Goal: Information Seeking & Learning: Compare options

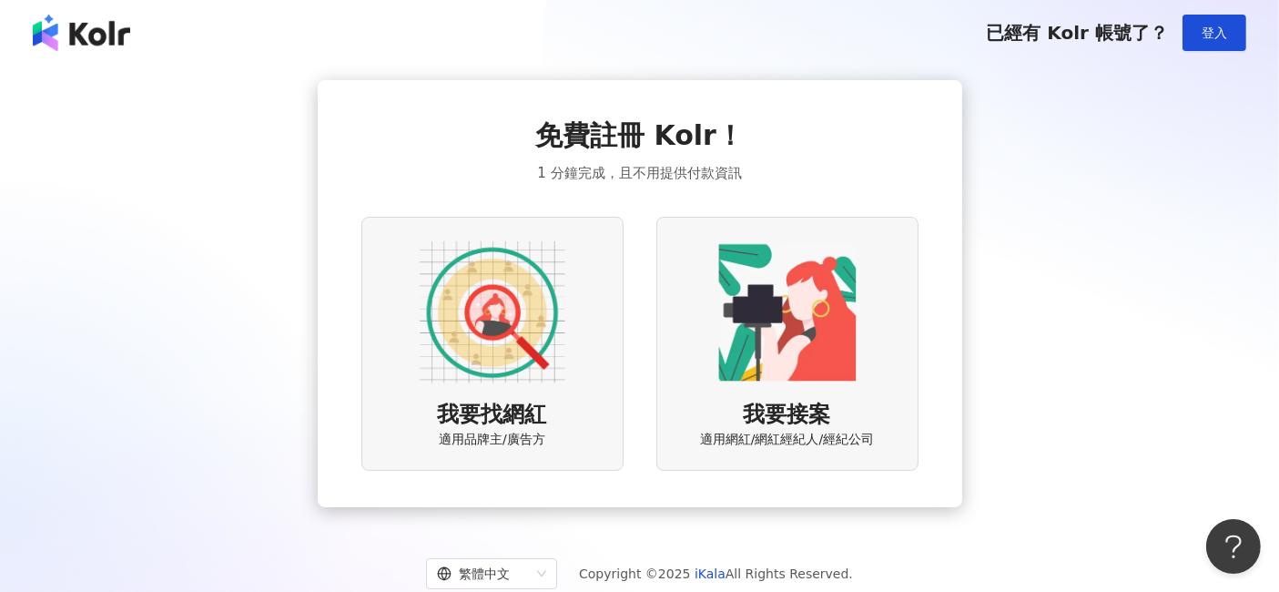
click at [1014, 88] on div "免費註冊 Kolr！ 1 分鐘完成，且不用提供付款資訊 我要找網紅 適用品牌主/廣告方 我要接案 適用網紅/網紅經紀人/經紀公司" at bounding box center [640, 293] width 1236 height 427
click at [1071, 97] on div "免費註冊 Kolr！ 1 分鐘完成，且不用提供付款資訊 我要找網紅 適用品牌主/廣告方 我要接案 適用網紅/網紅經紀人/經紀公司" at bounding box center [640, 293] width 1236 height 427
click at [1227, 36] on span "登入" at bounding box center [1214, 32] width 25 height 15
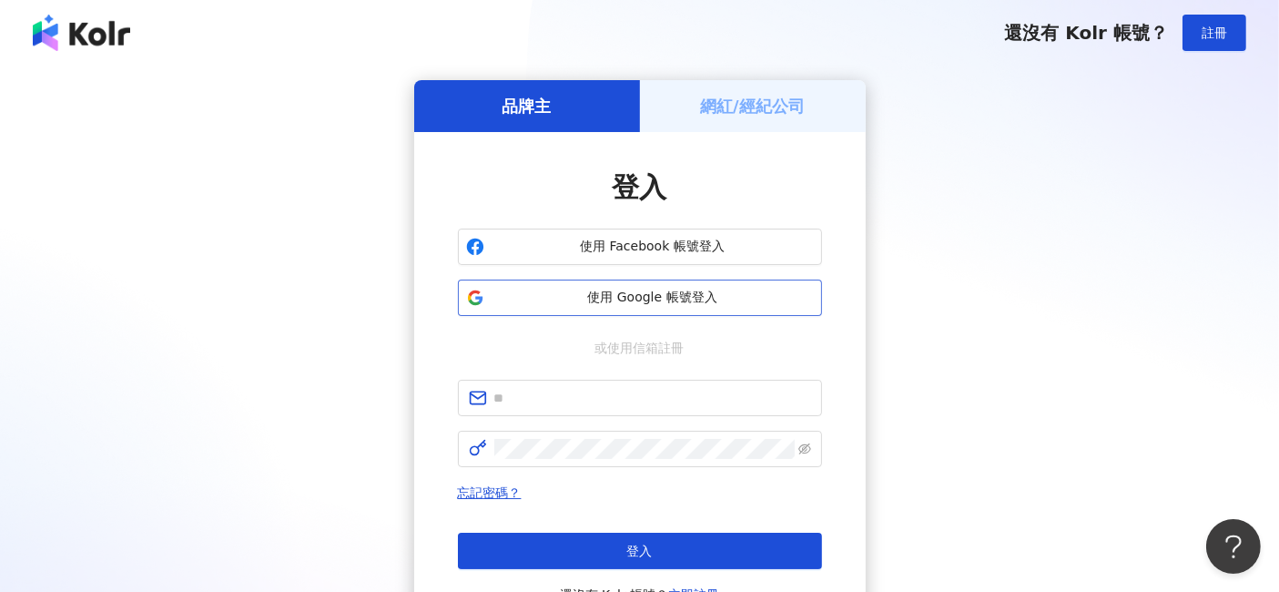
click at [611, 286] on button "使用 Google 帳號登入" at bounding box center [640, 298] width 364 height 36
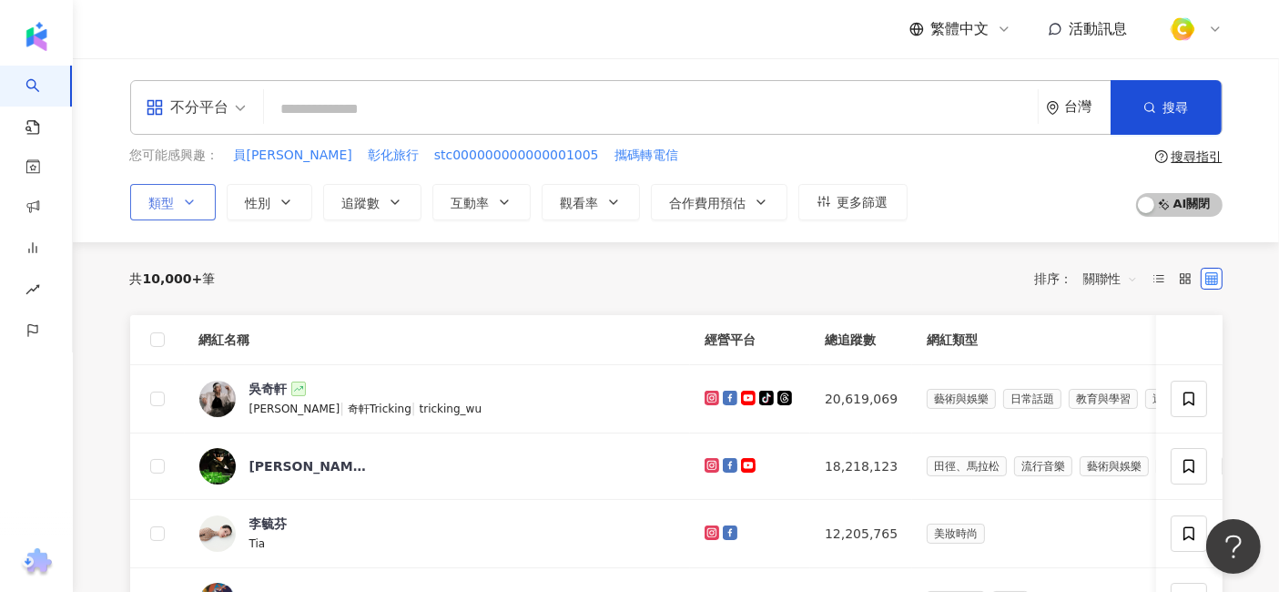
click at [192, 209] on button "類型" at bounding box center [173, 202] width 86 height 36
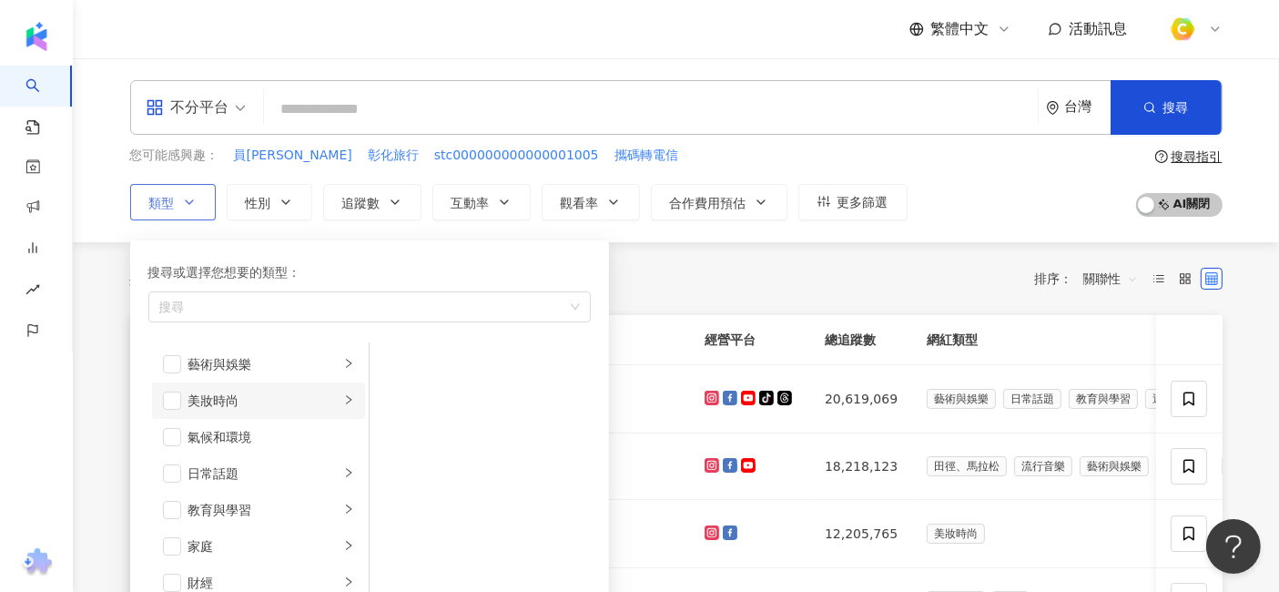
click at [343, 406] on div "button" at bounding box center [348, 400] width 11 height 17
click at [392, 361] on span "button" at bounding box center [393, 364] width 18 height 18
click at [392, 472] on span "button" at bounding box center [393, 473] width 18 height 18
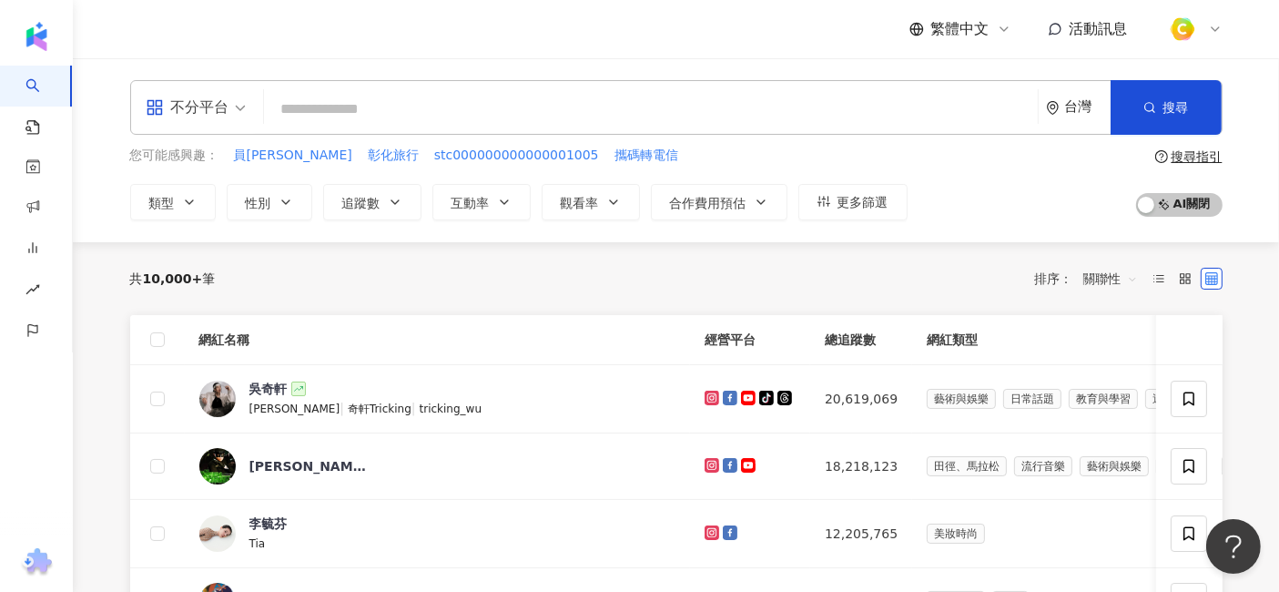
click at [636, 286] on div "共 10,000+ 筆 排序： 關聯性" at bounding box center [676, 278] width 1093 height 29
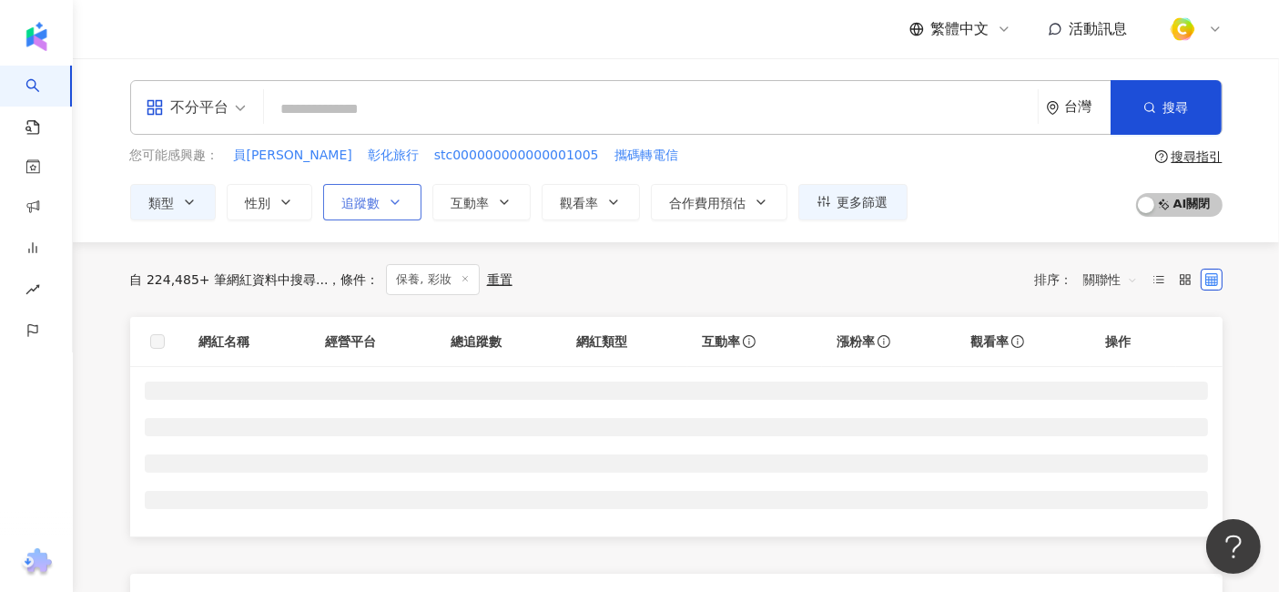
click at [382, 204] on button "追蹤數" at bounding box center [372, 202] width 98 height 36
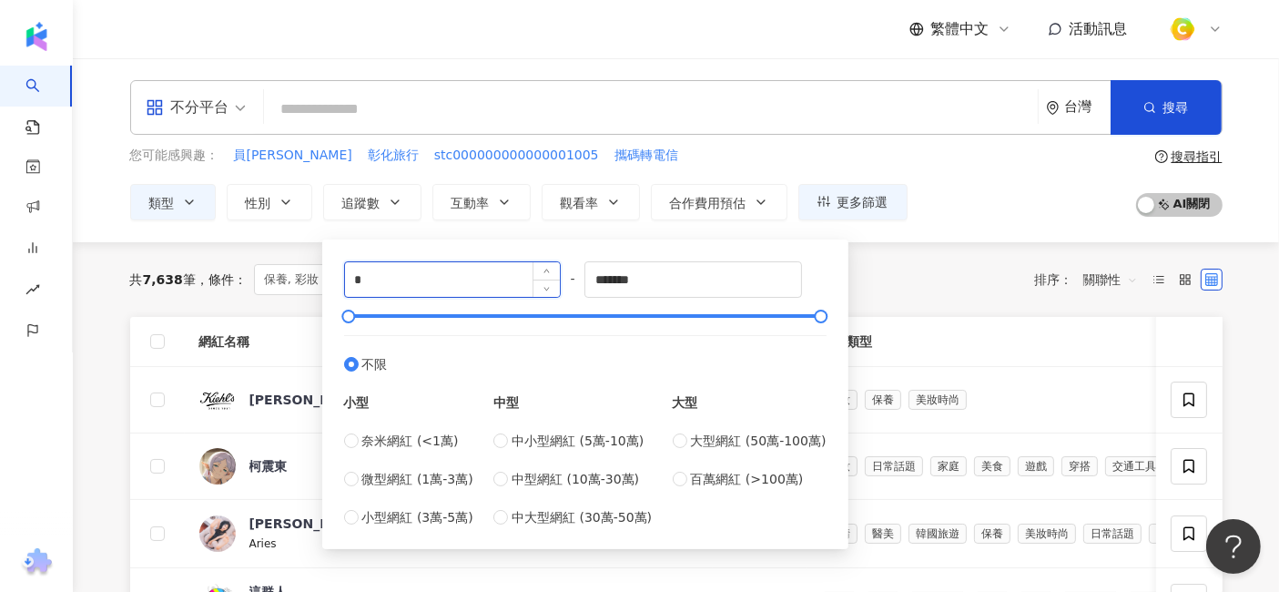
click at [426, 292] on input "*" at bounding box center [453, 279] width 216 height 35
type input "*"
type input "****"
click at [629, 280] on input "*******" at bounding box center [693, 279] width 216 height 35
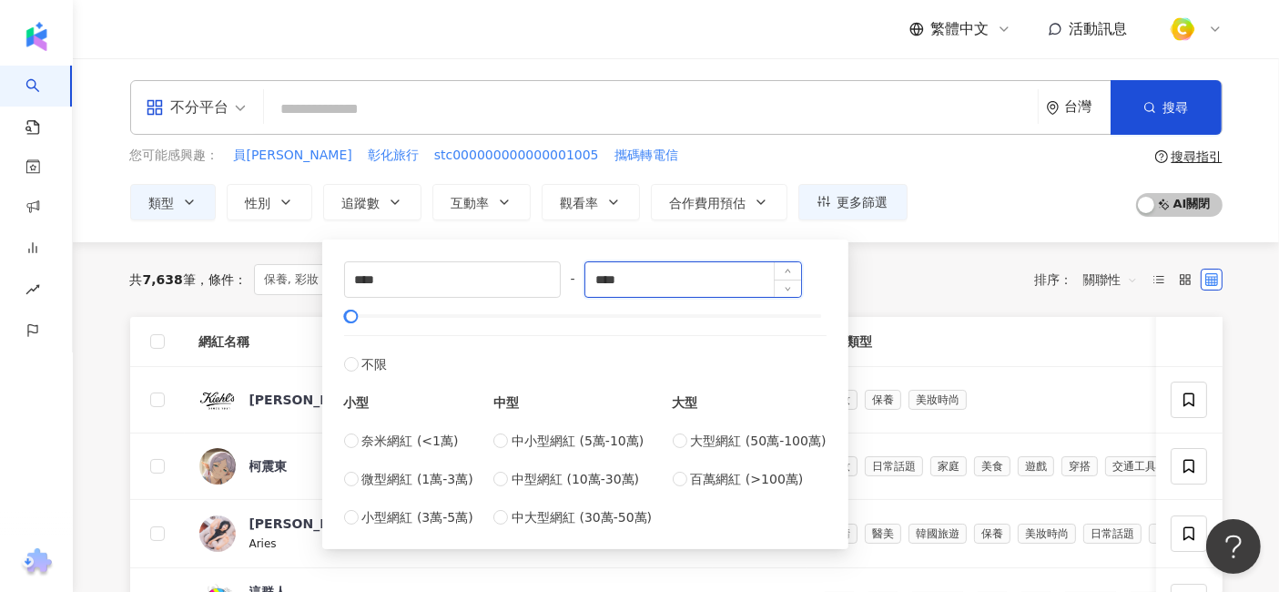
type input "****"
click at [975, 294] on div "共 7,638 筆 條件 ： 保養, 彩妝 重置 排序： 關聯性" at bounding box center [676, 279] width 1093 height 75
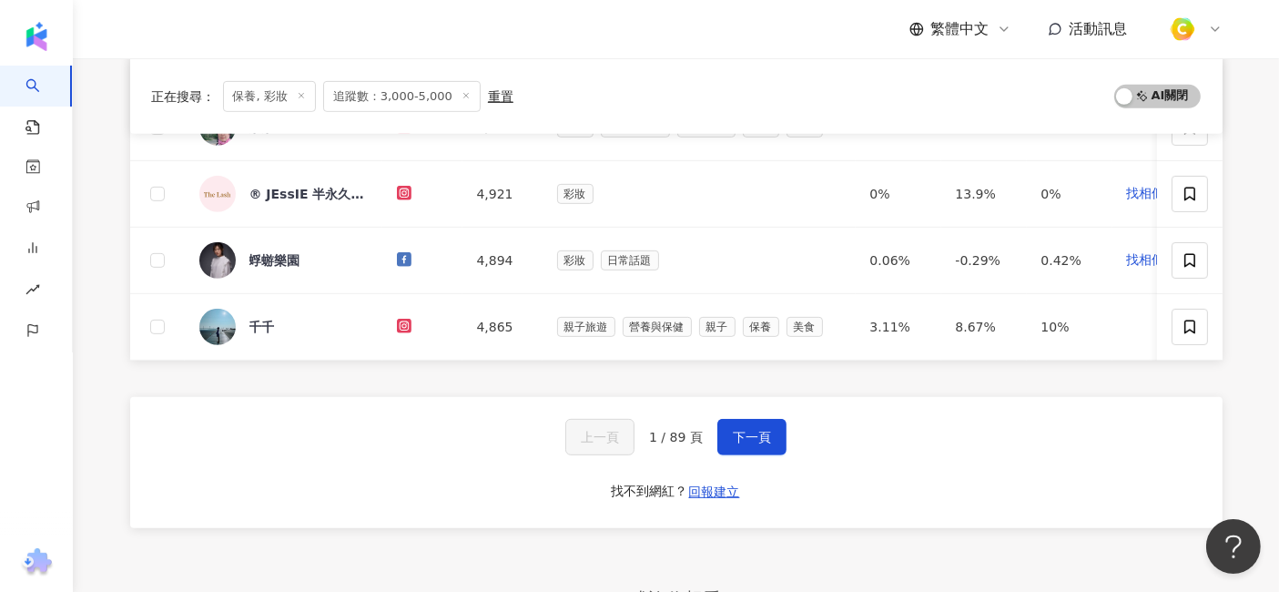
scroll to position [809, 0]
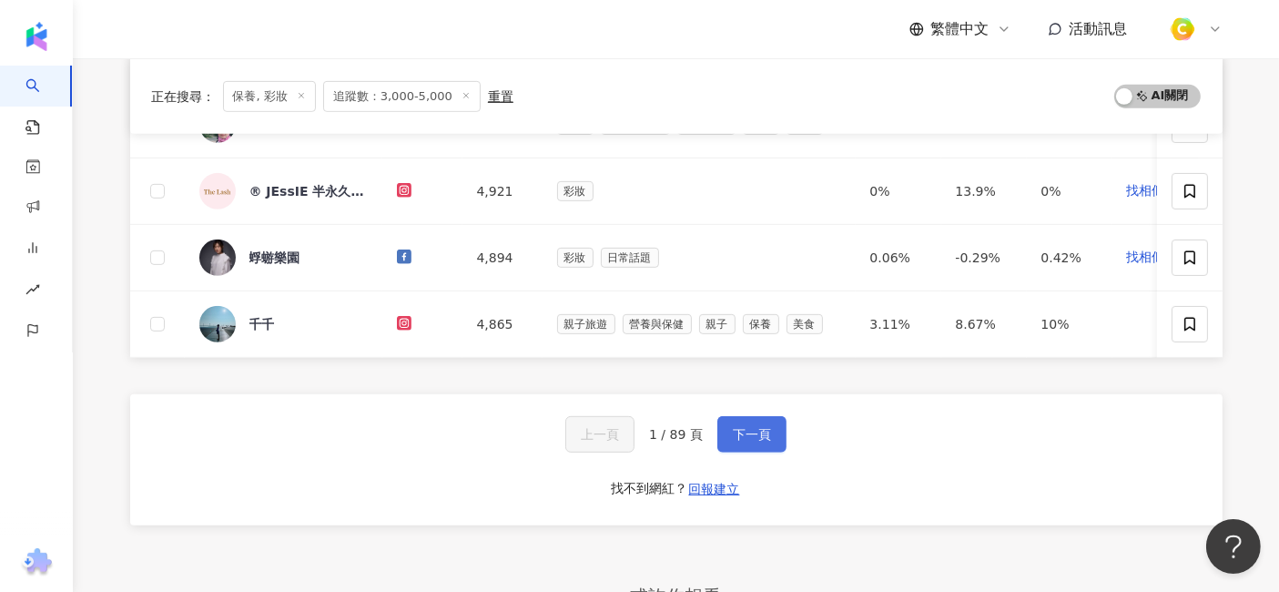
click at [760, 432] on button "下一頁" at bounding box center [751, 434] width 69 height 36
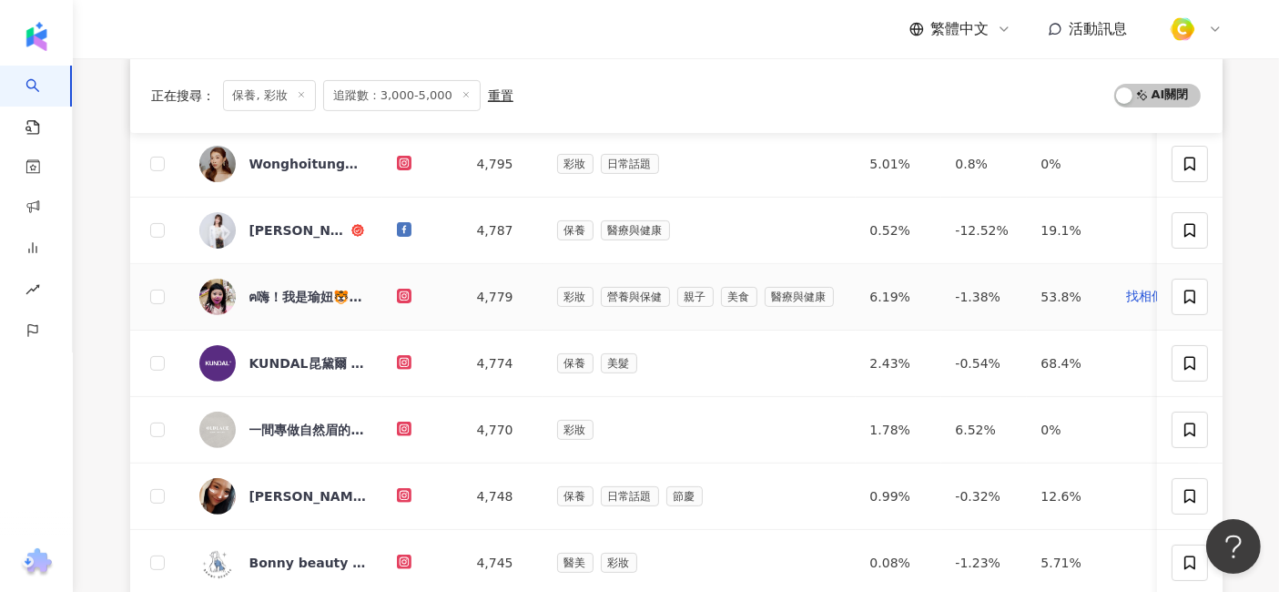
scroll to position [707, 0]
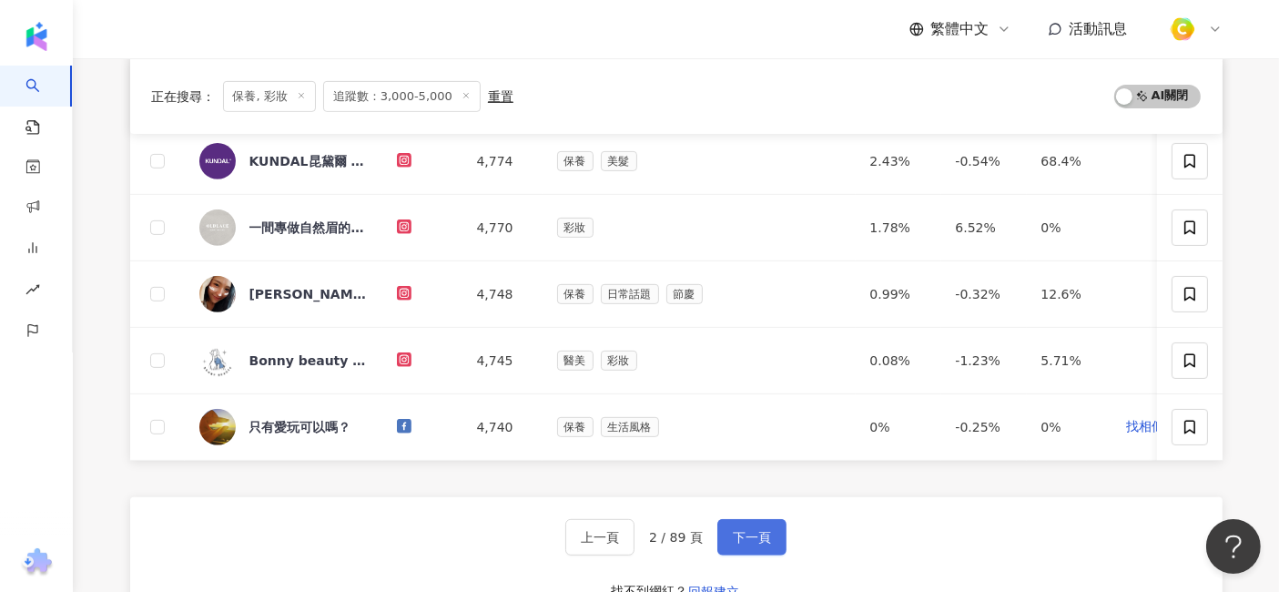
click at [758, 530] on button "下一頁" at bounding box center [751, 537] width 69 height 36
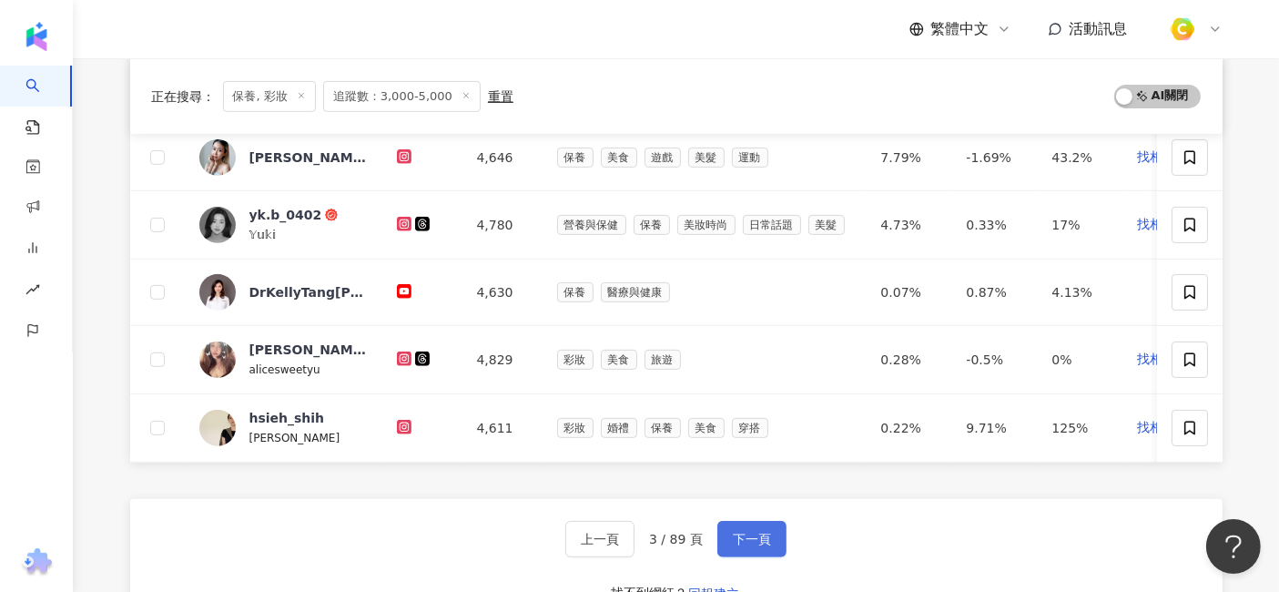
click at [761, 535] on button "下一頁" at bounding box center [751, 539] width 69 height 36
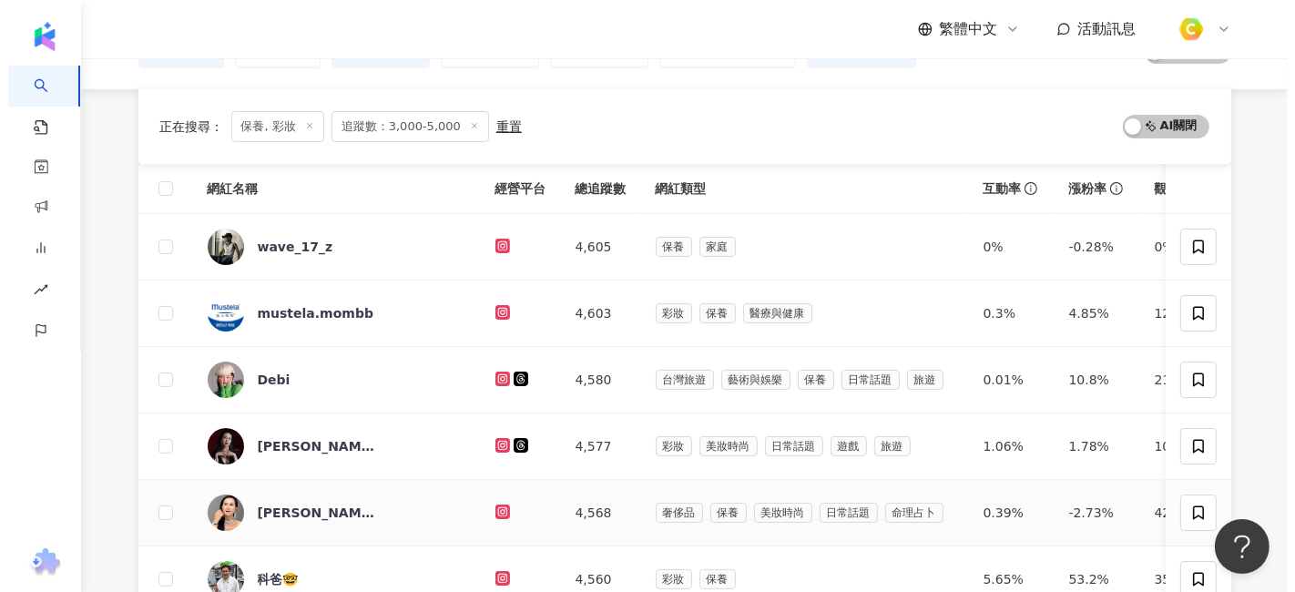
scroll to position [0, 0]
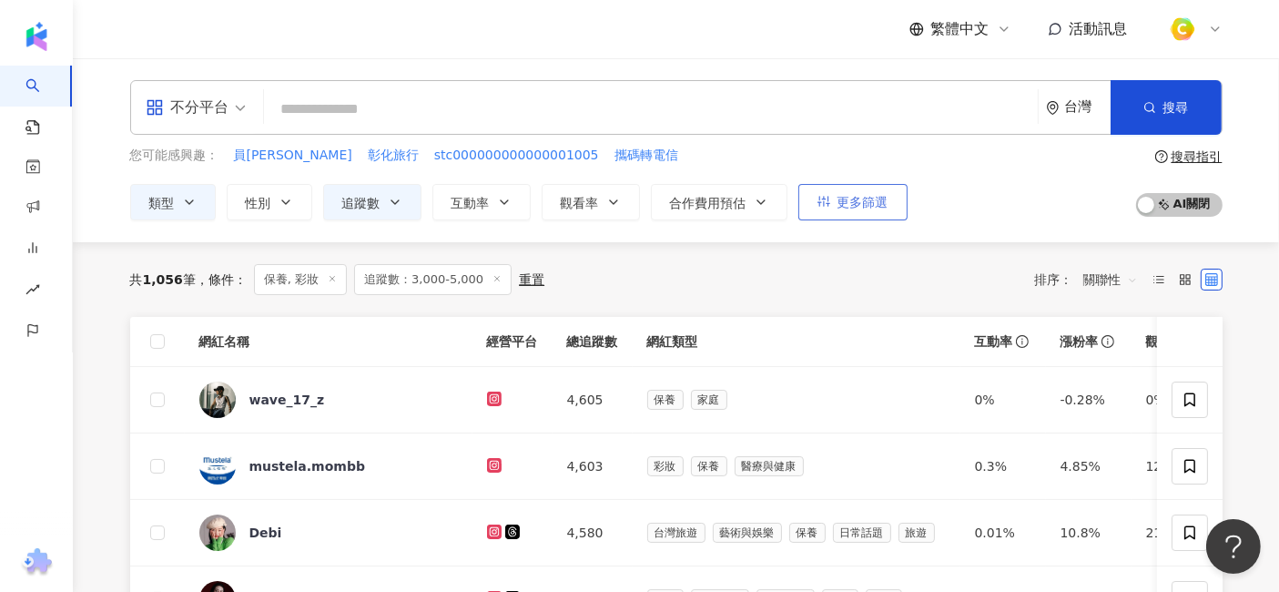
click at [856, 195] on span "更多篩選" at bounding box center [863, 202] width 51 height 15
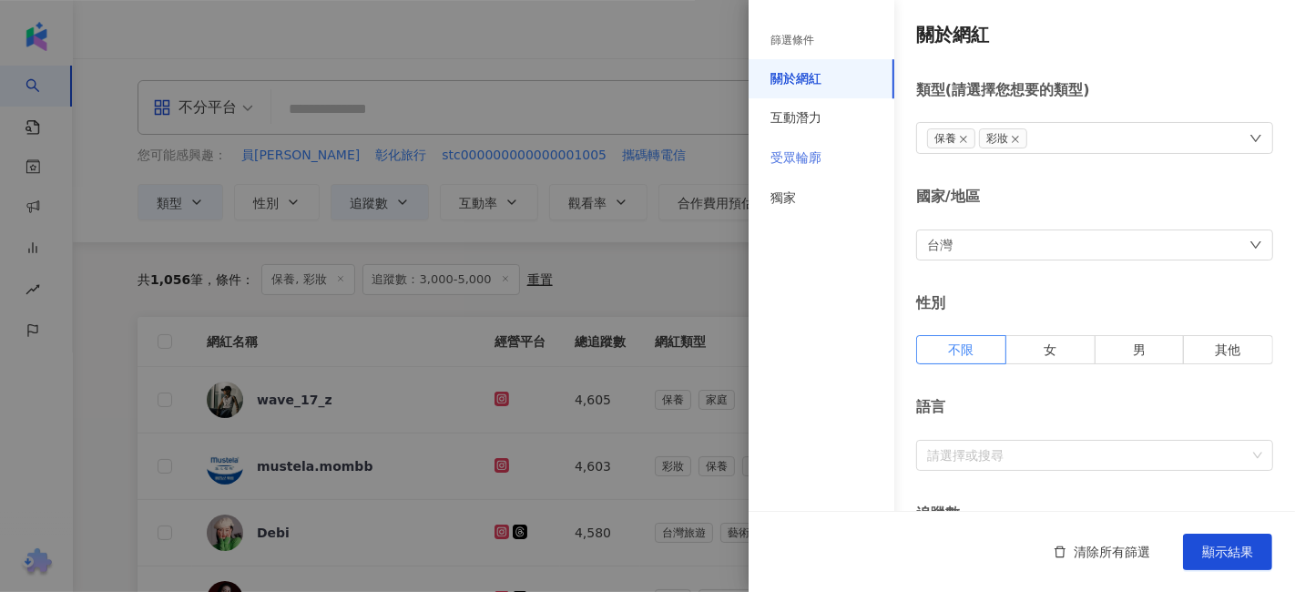
click at [825, 154] on div "受眾輪廓" at bounding box center [821, 158] width 146 height 40
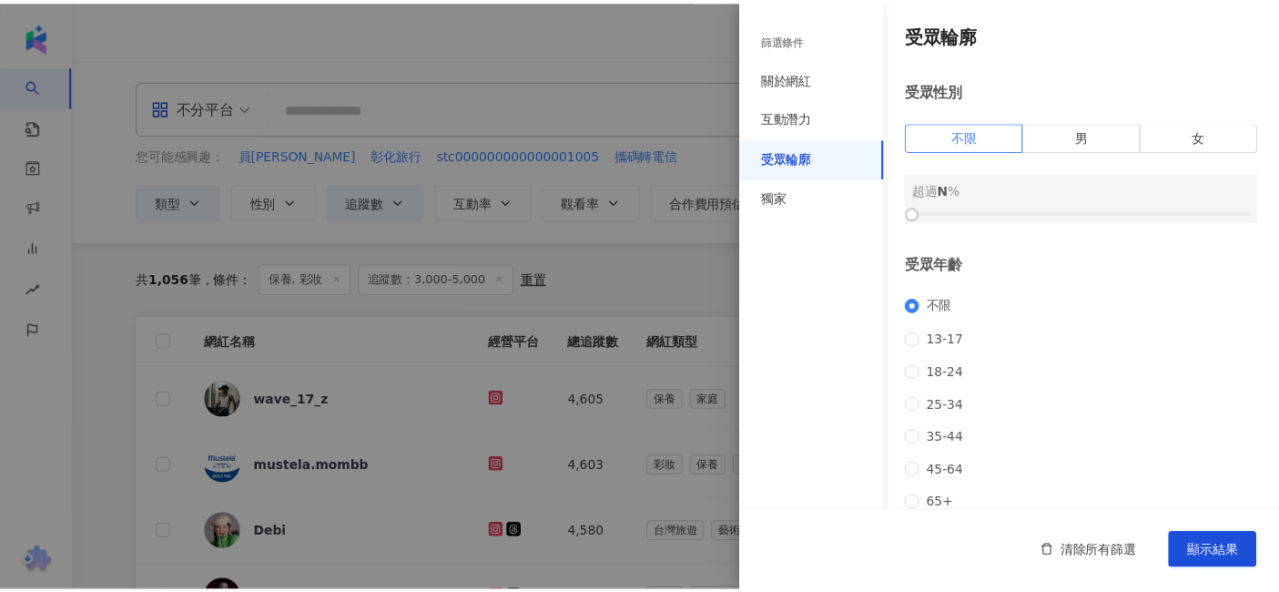
scroll to position [202, 0]
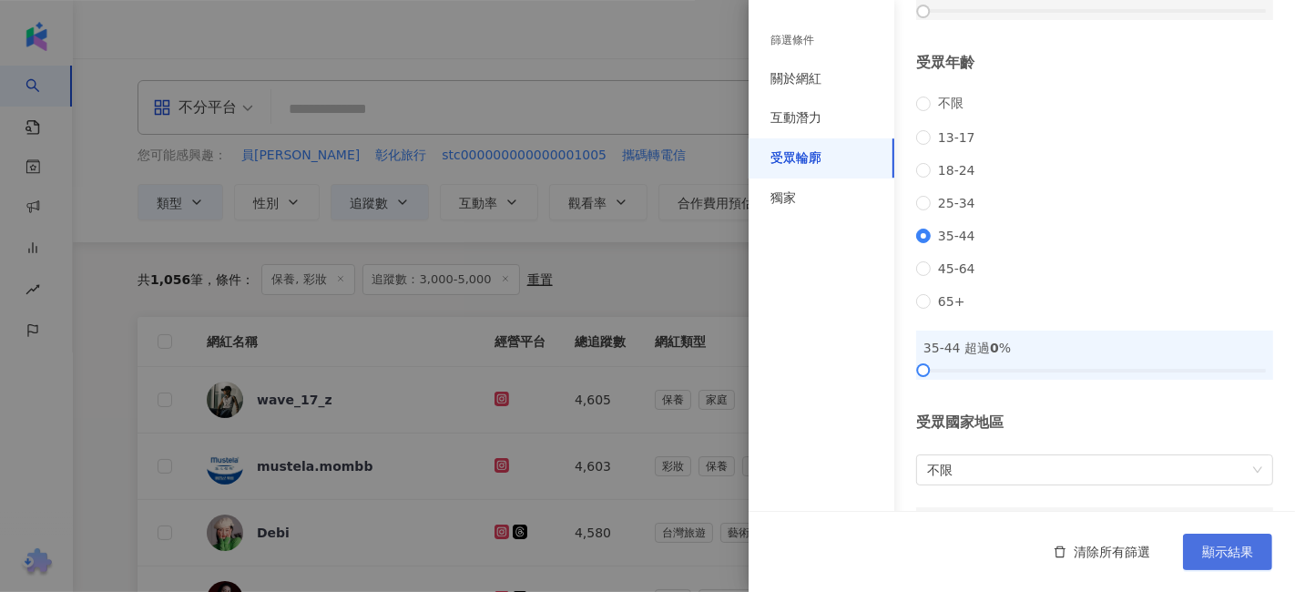
click at [1238, 553] on span "顯示結果" at bounding box center [1227, 551] width 51 height 15
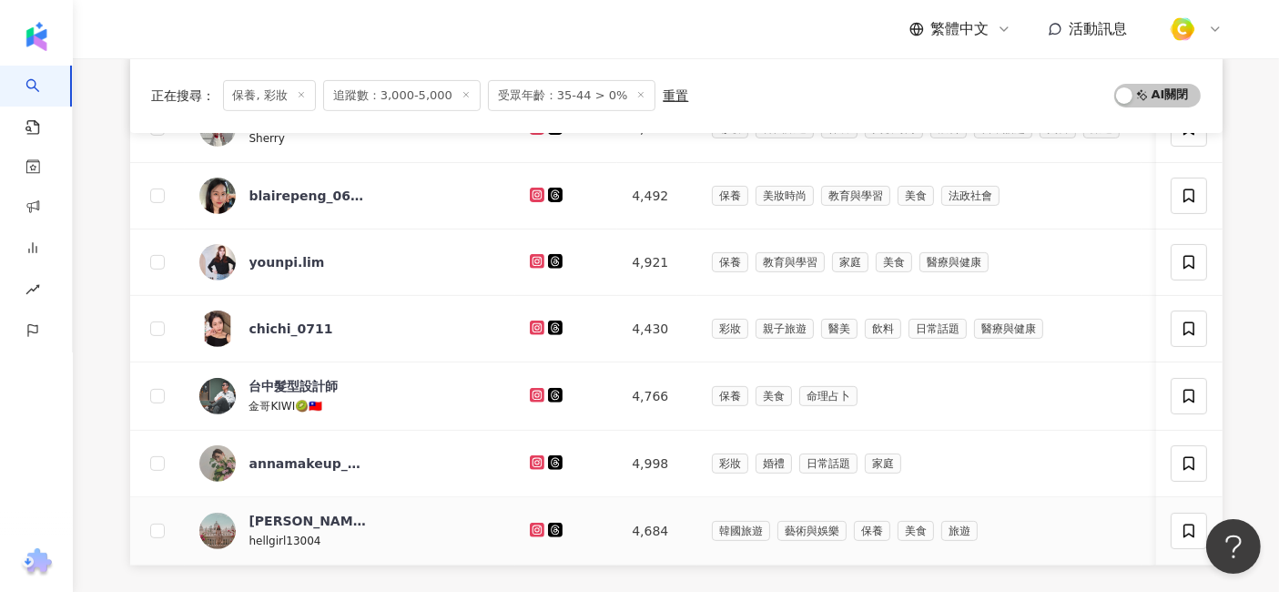
scroll to position [910, 0]
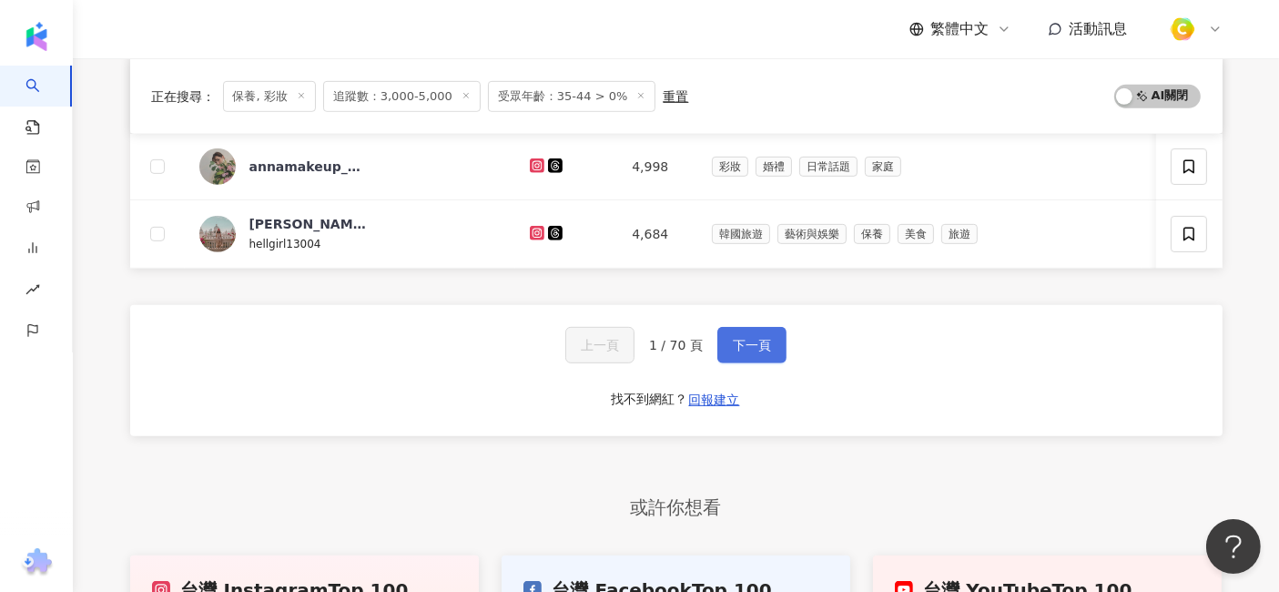
click at [752, 350] on span "下一頁" at bounding box center [752, 345] width 38 height 15
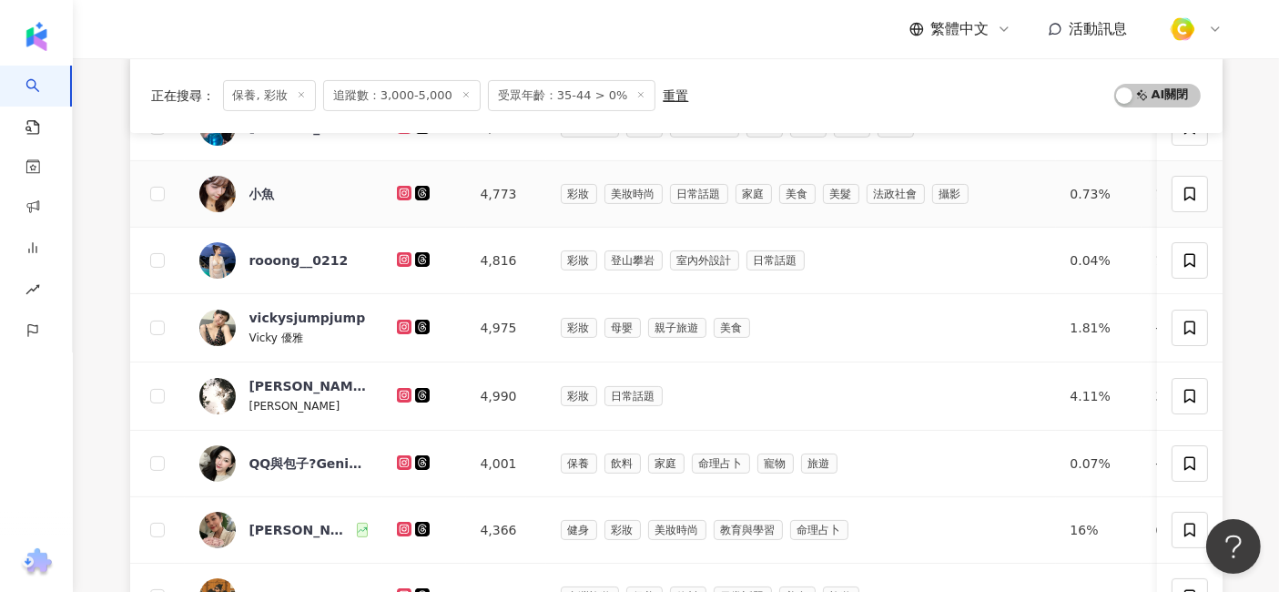
scroll to position [303, 0]
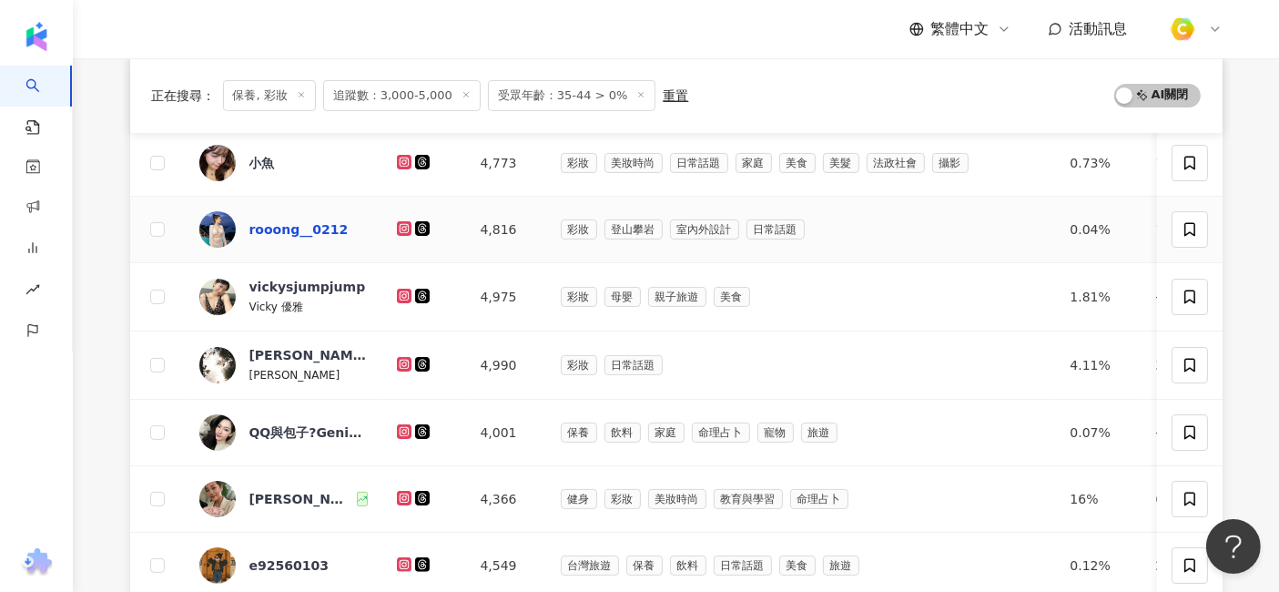
click at [335, 228] on div "rooong__0212" at bounding box center [298, 229] width 99 height 18
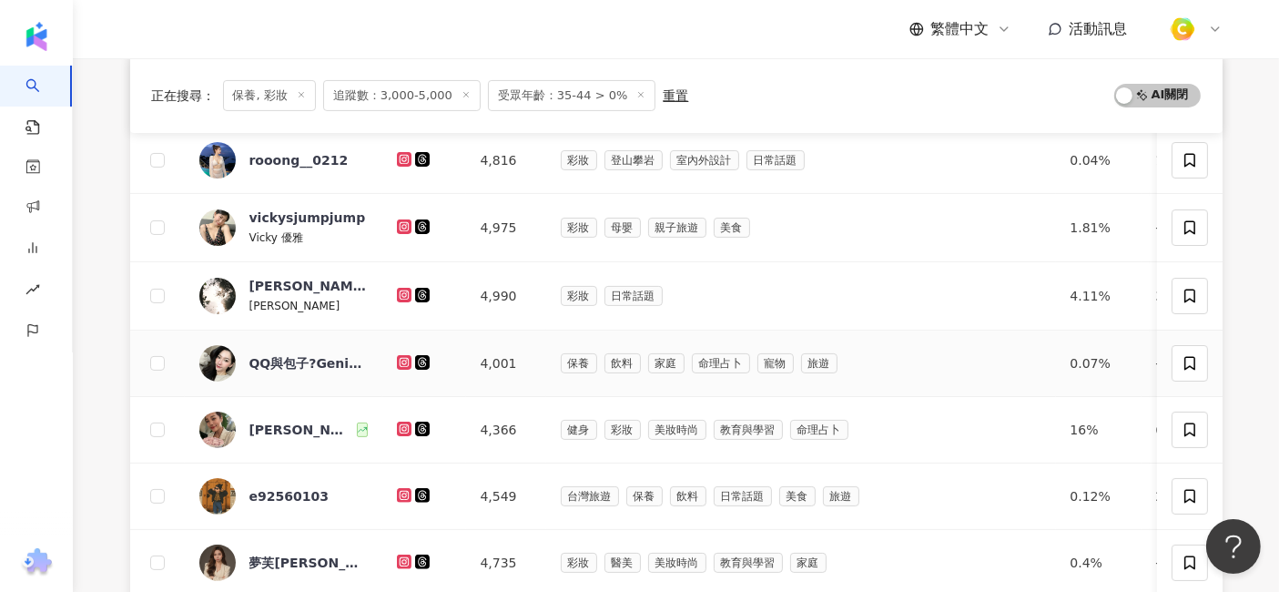
scroll to position [404, 0]
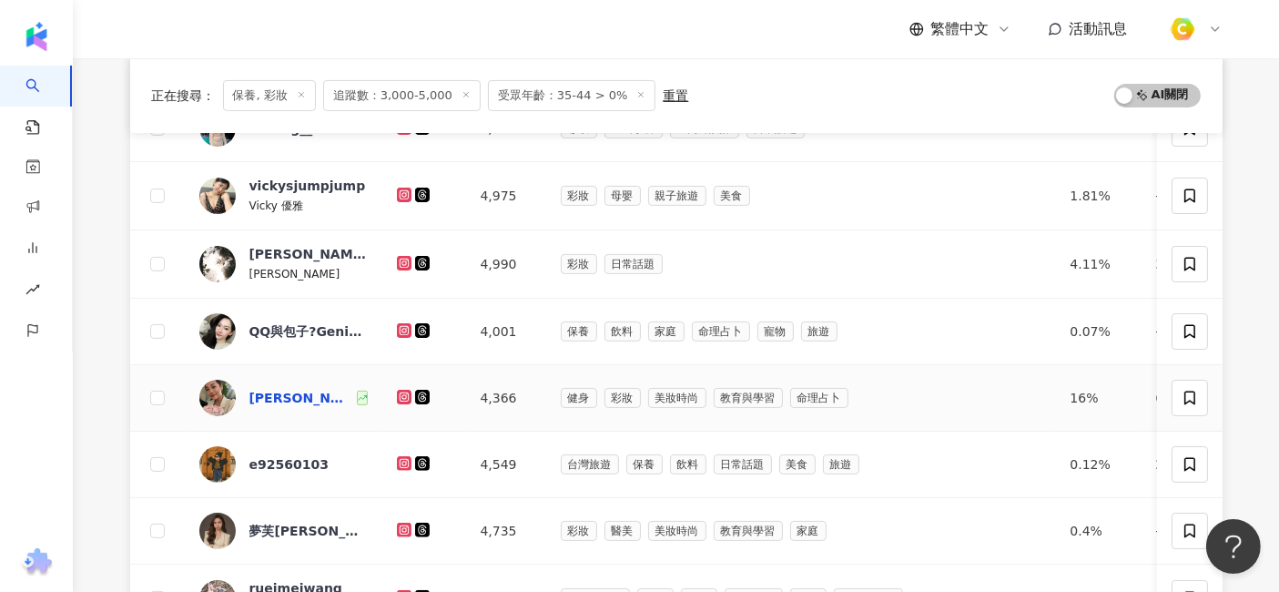
click at [334, 397] on div "[PERSON_NAME] ☺︎ 基隆最美紋綉師" at bounding box center [301, 398] width 104 height 18
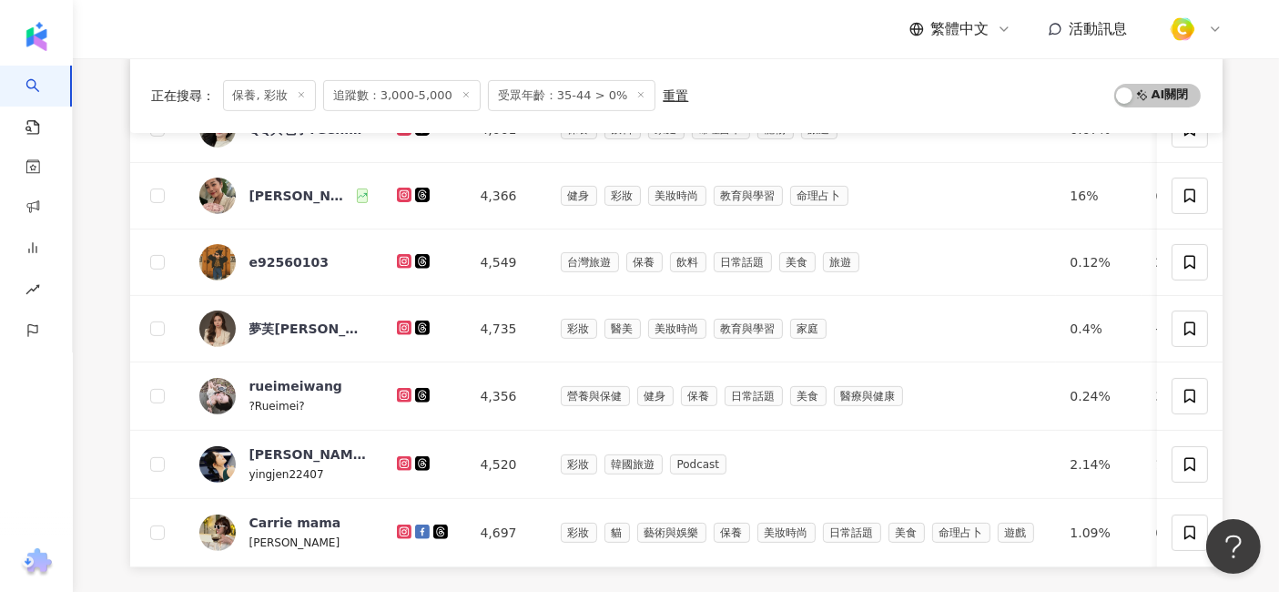
click at [852, 83] on div "正在搜尋 ： 保養, 彩妝 追蹤數：3,000-5,000 受眾年齡：35-44 > 0% 重置 AI 開啟 AI 關閉" at bounding box center [676, 95] width 1049 height 31
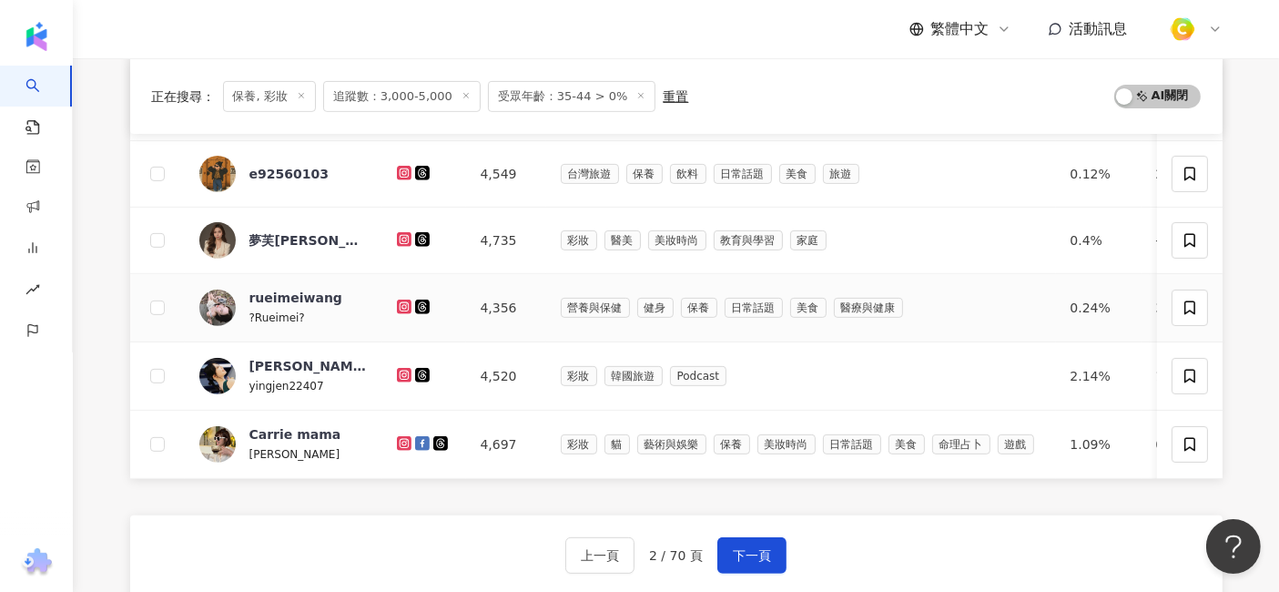
scroll to position [809, 0]
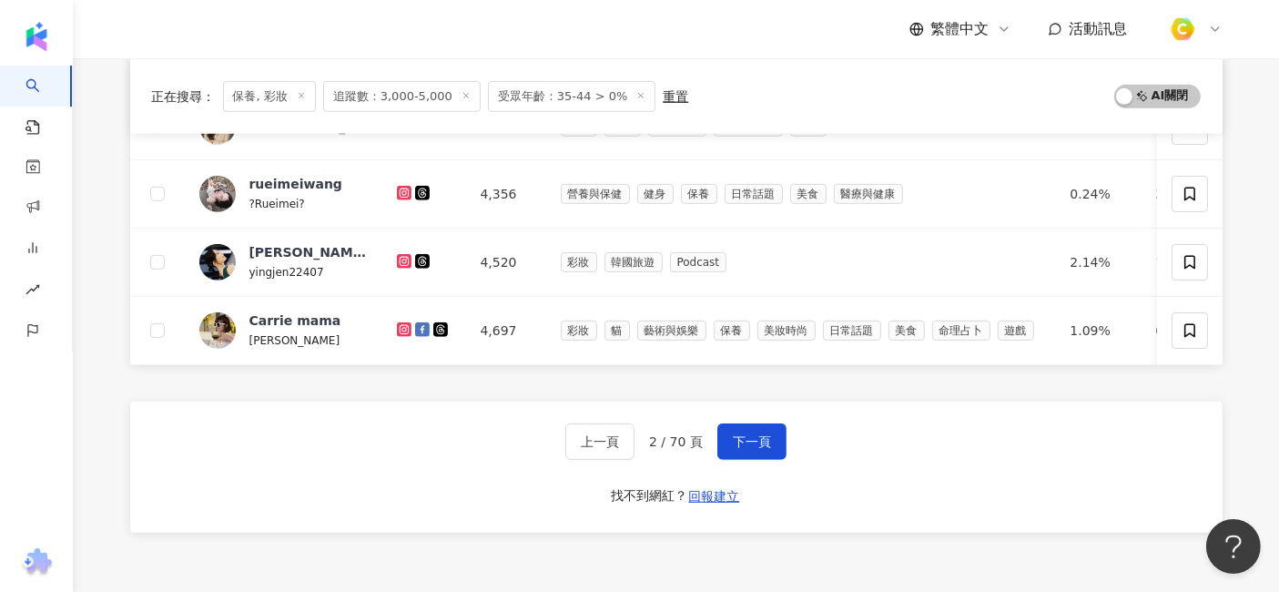
click at [1066, 86] on div "正在搜尋 ： 保養, 彩妝 追蹤數：3,000-5,000 受眾年齡：35-44 > 0% 重置 AI 開啟 AI 關閉" at bounding box center [676, 95] width 1049 height 31
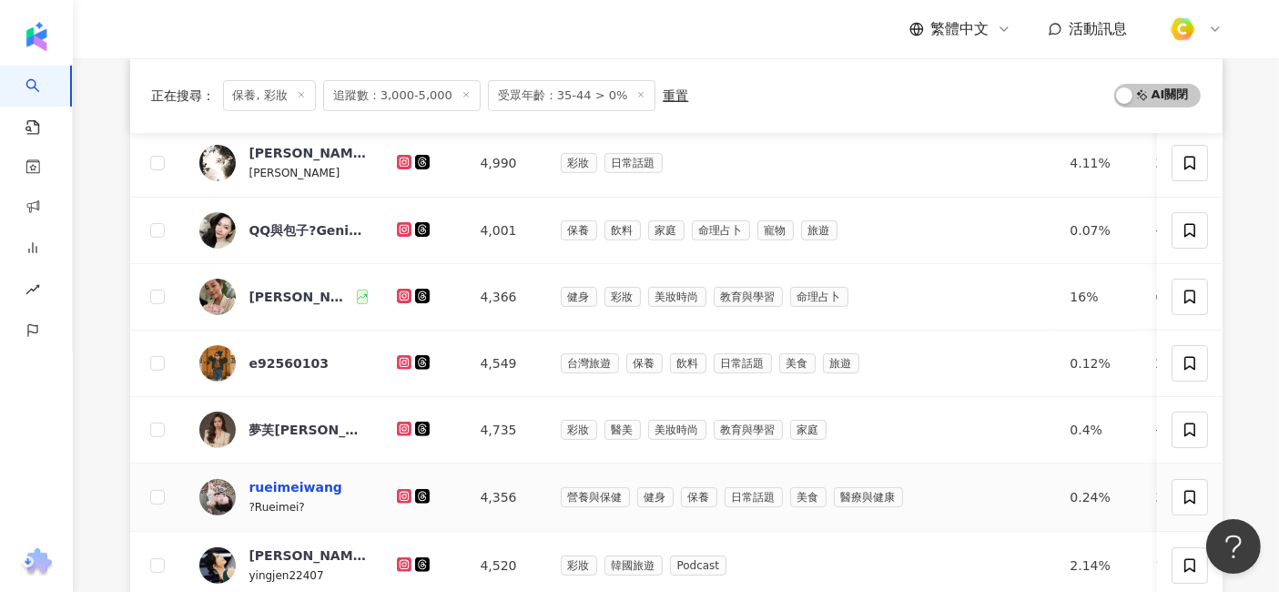
scroll to position [606, 0]
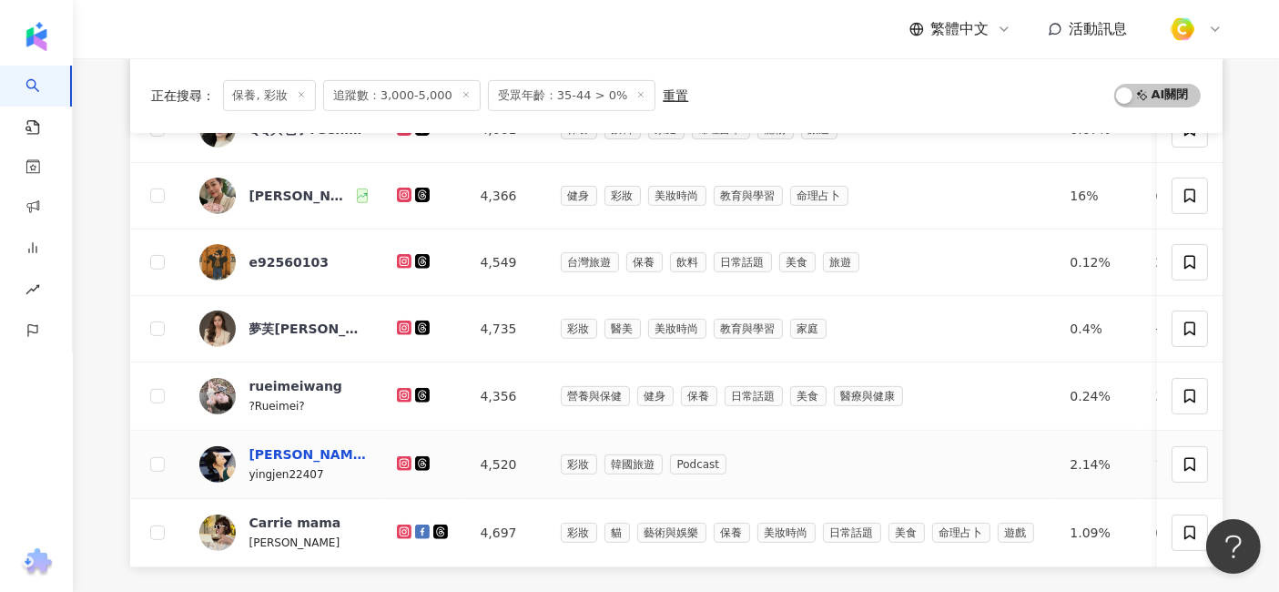
click at [274, 455] on div "[PERSON_NAME]" at bounding box center [308, 454] width 118 height 18
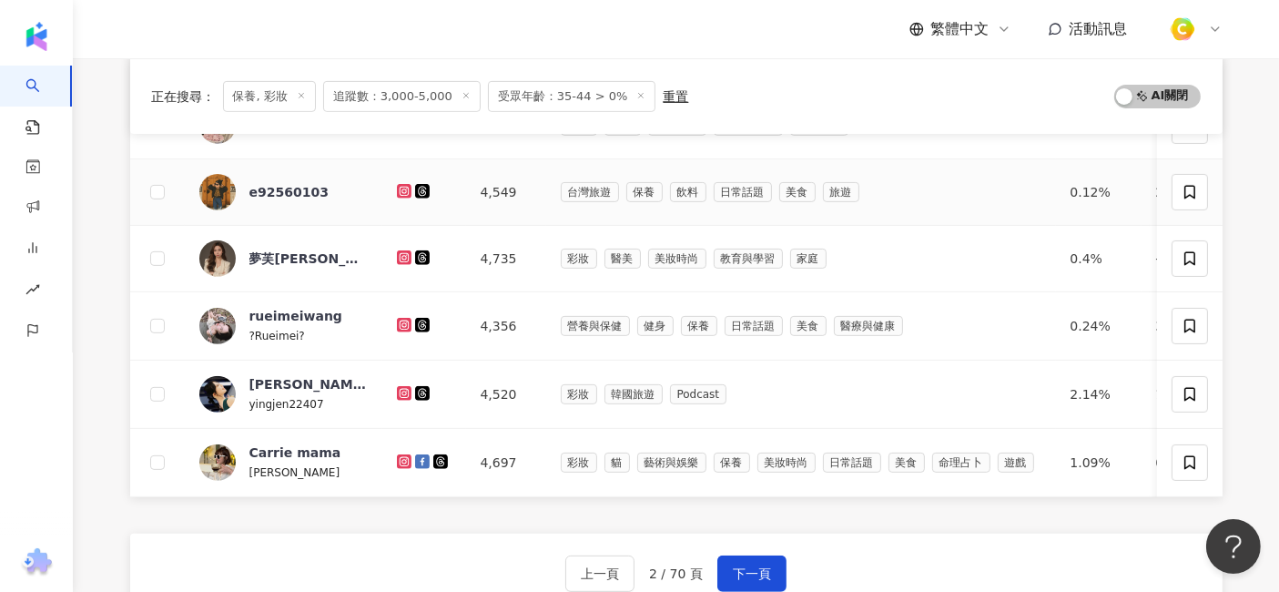
scroll to position [707, 0]
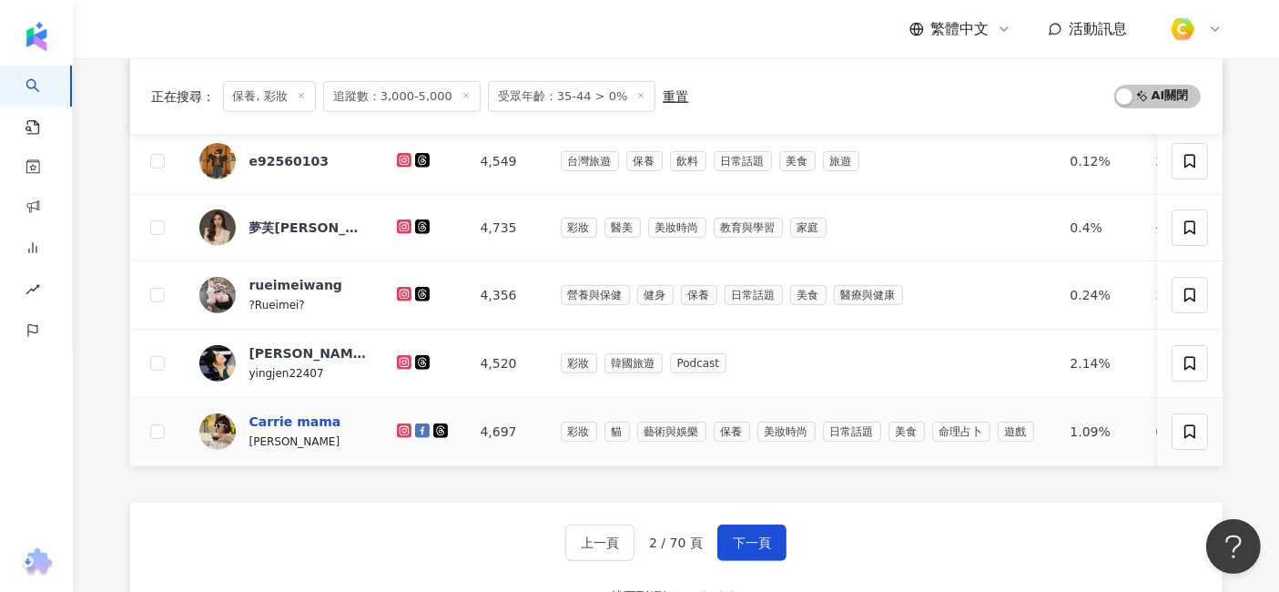
click at [294, 412] on div "Carrie mama" at bounding box center [295, 421] width 92 height 18
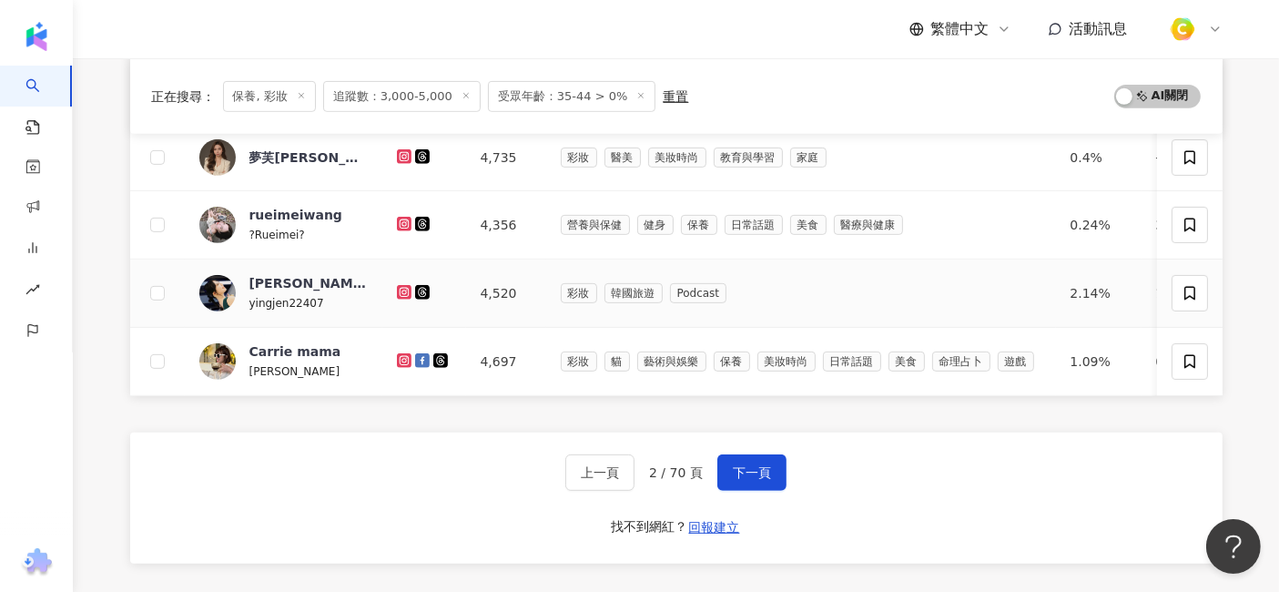
scroll to position [809, 0]
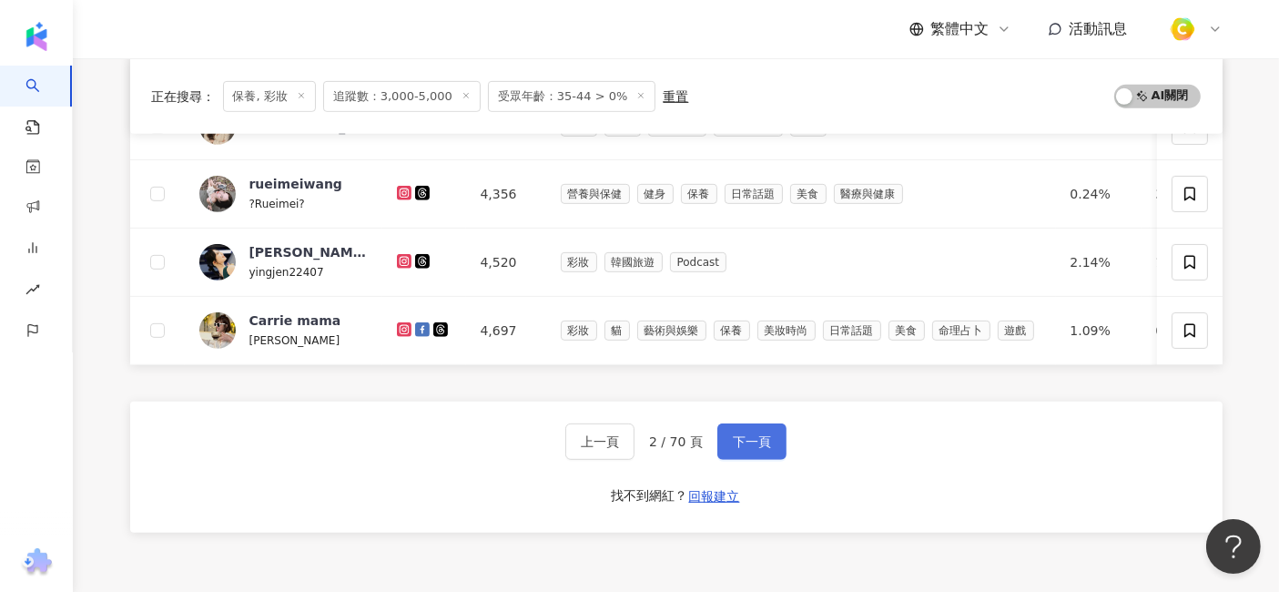
click at [750, 449] on span "下一頁" at bounding box center [752, 441] width 38 height 15
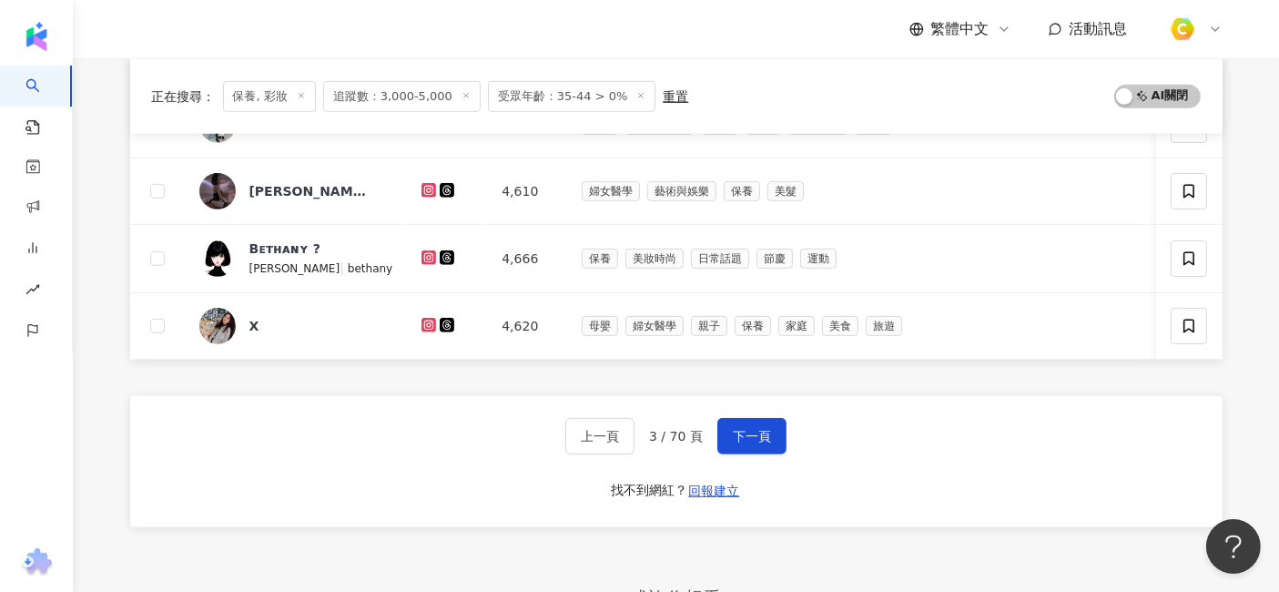
click at [1253, 70] on div "正在搜尋 ： 保養, 彩妝 追蹤數：3,000-5,000 受眾年齡：35-44 > 0% 重置 AI 開啟 AI 關閉 網紅名稱 經營平台 總追蹤數 網紅類…" at bounding box center [676, 111] width 1165 height 1355
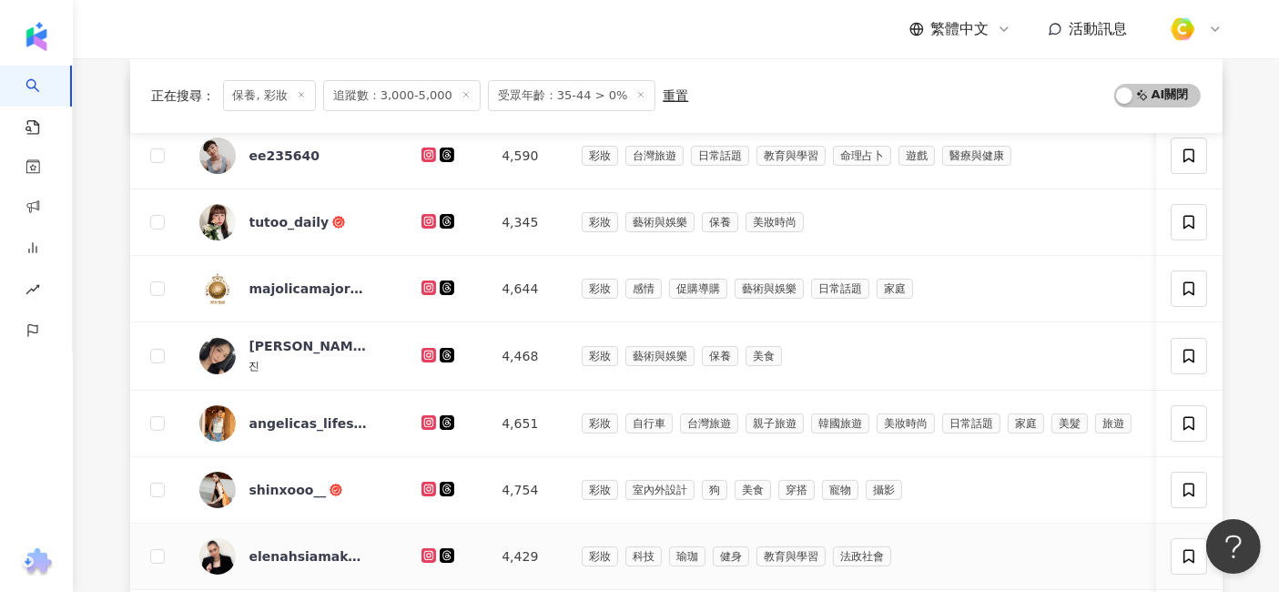
scroll to position [101, 0]
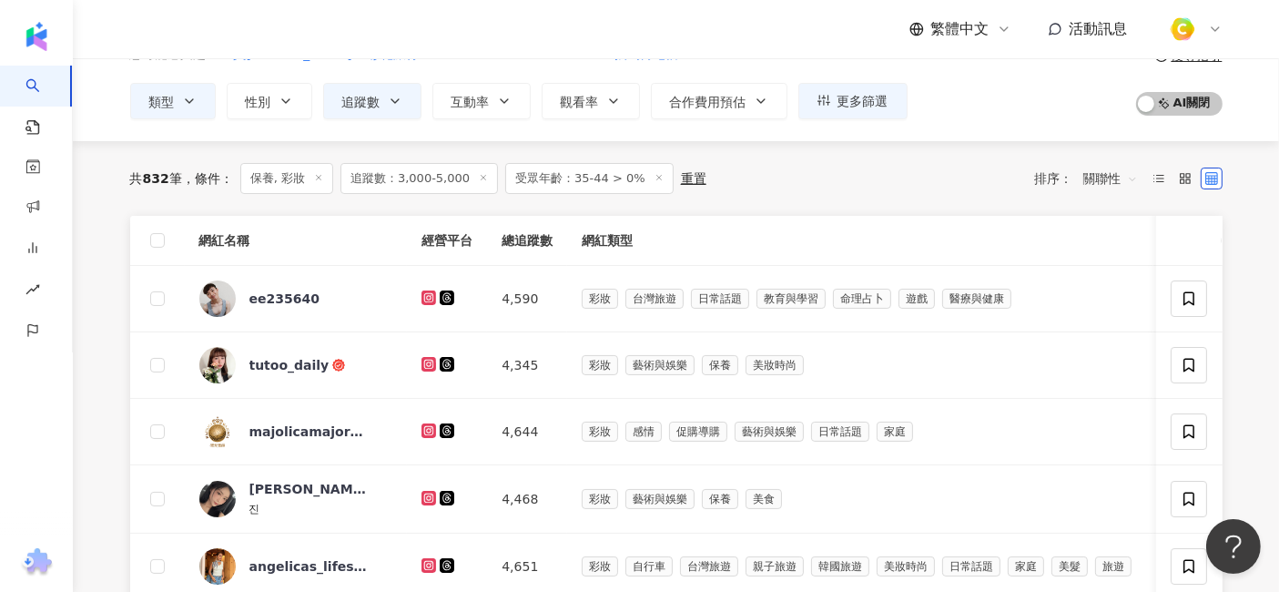
click at [1261, 83] on div "不分平台 台灣 搜尋 您可能感興趣： 員[PERSON_NAME]旅行 stc000000000000001005 攜碼轉電信 類型 性別 追蹤數 互動率 觀…" at bounding box center [676, 49] width 1206 height 184
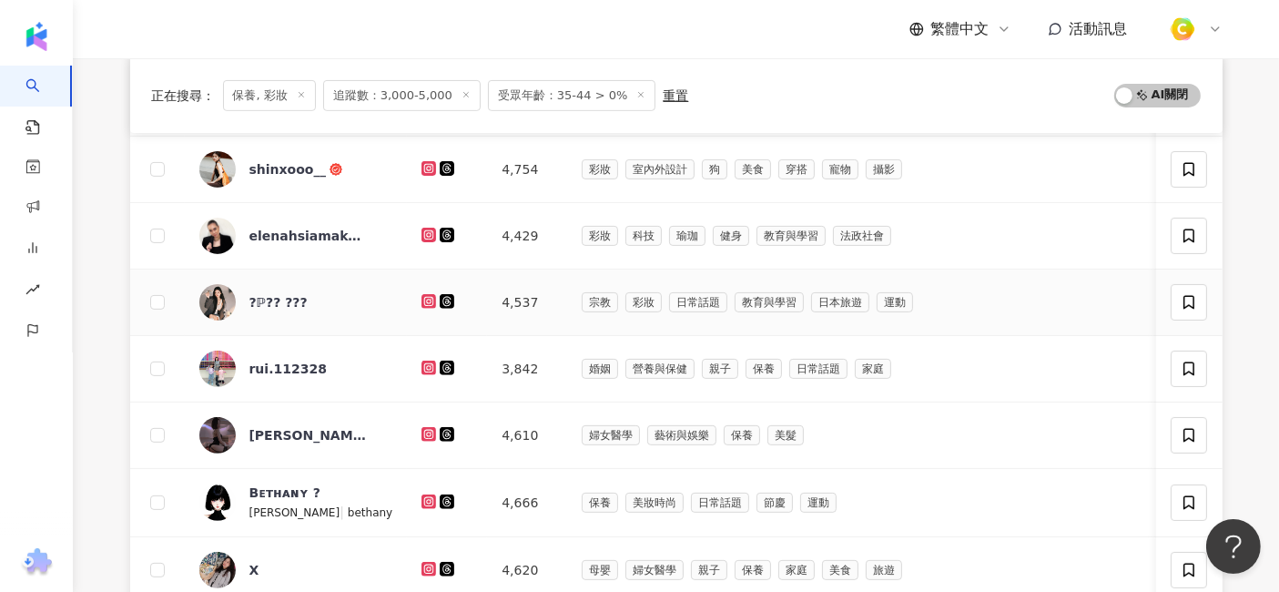
scroll to position [606, 0]
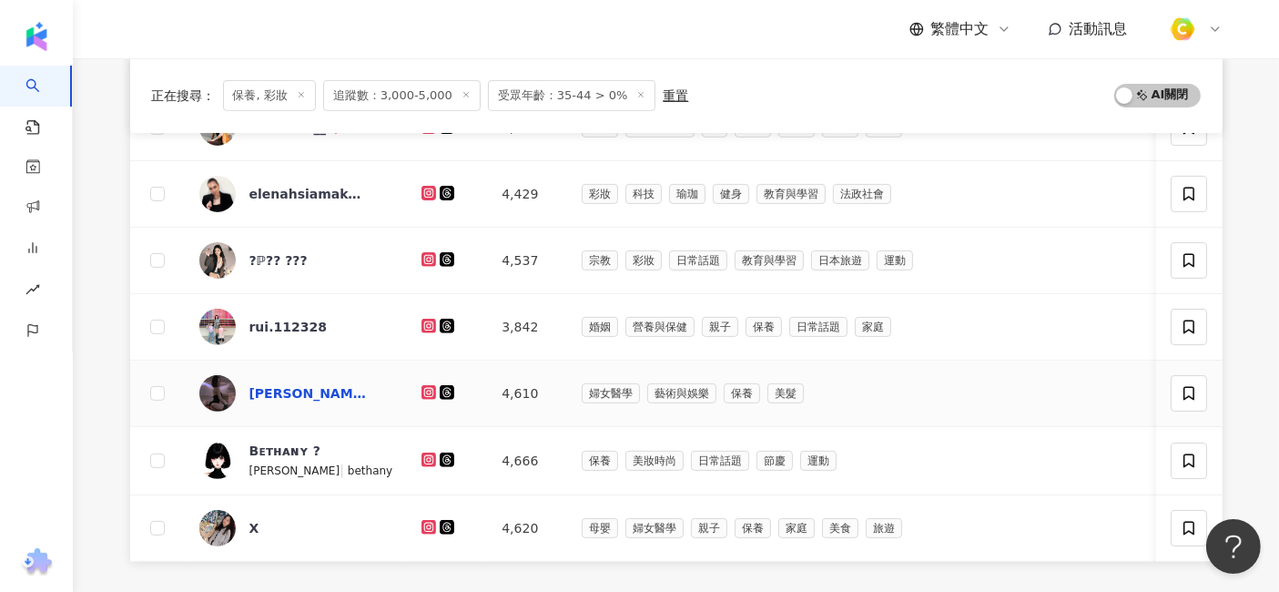
click at [300, 385] on div "[PERSON_NAME]" at bounding box center [308, 393] width 118 height 18
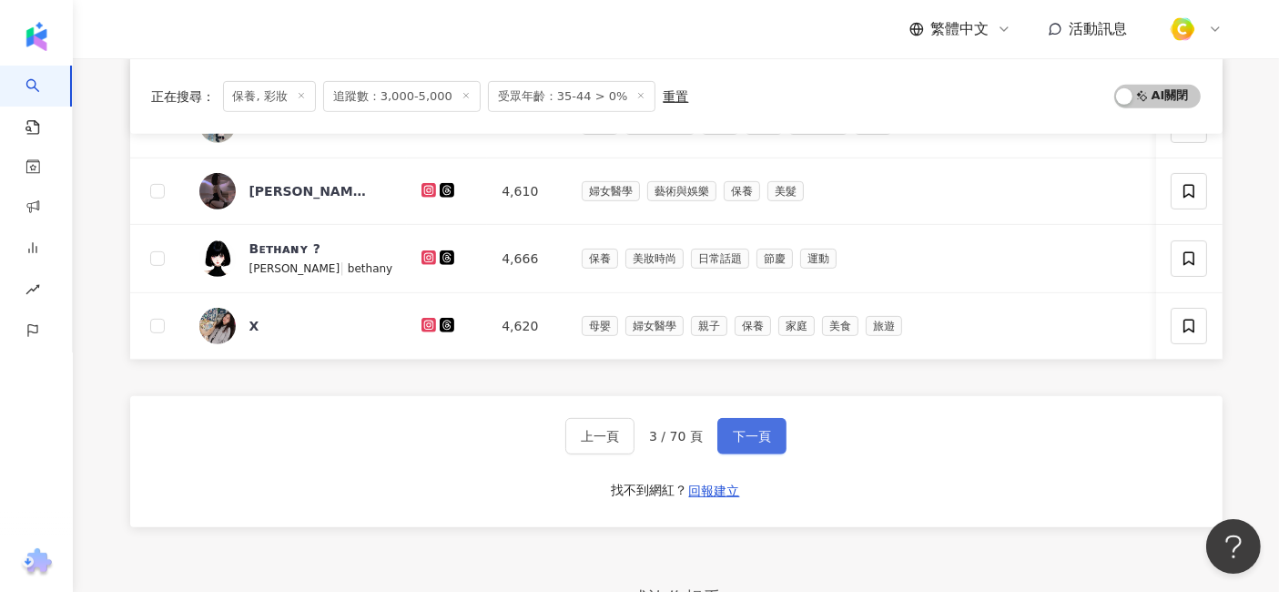
click at [739, 454] on button "下一頁" at bounding box center [751, 436] width 69 height 36
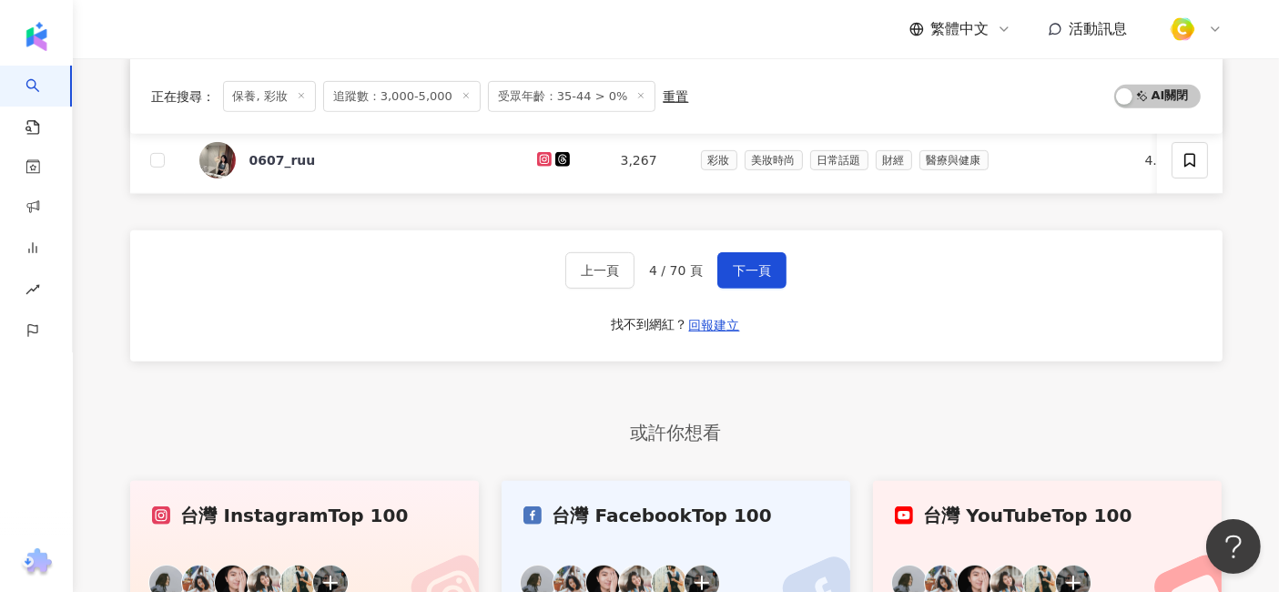
scroll to position [1012, 0]
